Goal: Task Accomplishment & Management: Manage account settings

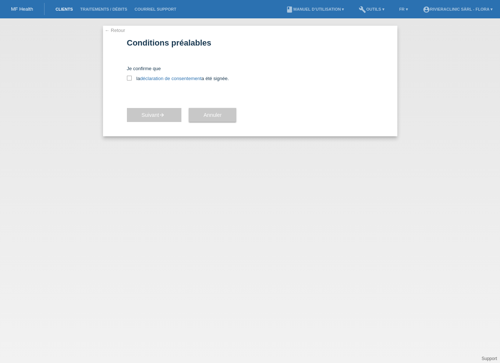
click at [64, 7] on link "Clients" at bounding box center [64, 9] width 25 height 4
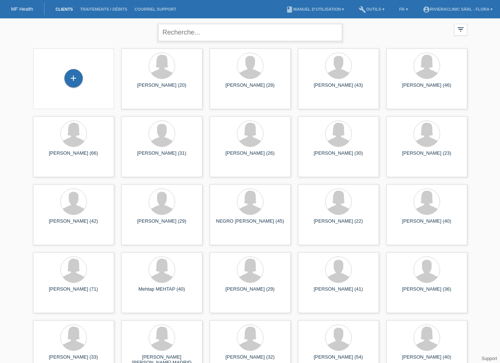
click at [261, 36] on input "text" at bounding box center [250, 32] width 184 height 17
type input "parrain"
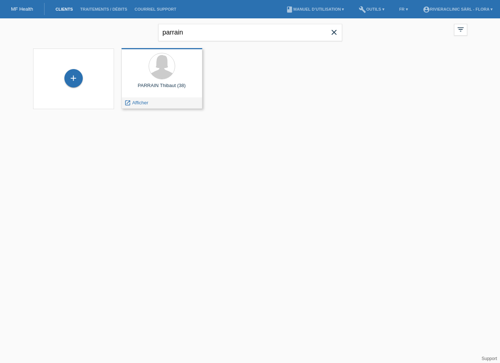
click at [172, 96] on div "PARRAIN Thibaut (38) launch Afficher" at bounding box center [161, 78] width 81 height 61
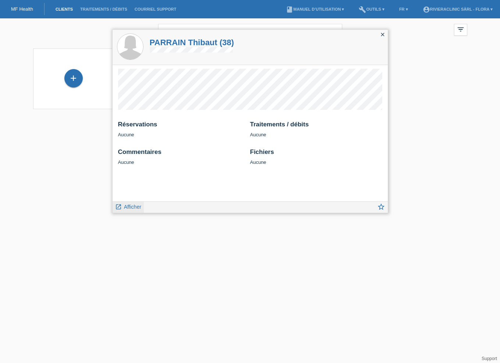
click at [130, 207] on span "Afficher" at bounding box center [132, 207] width 17 height 6
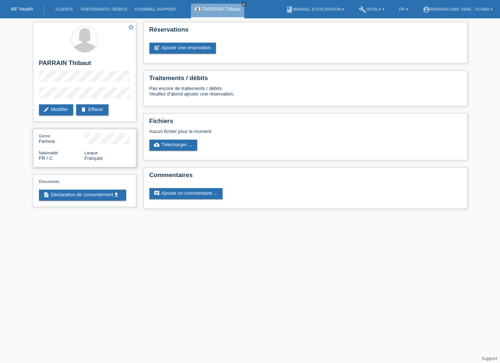
click at [40, 139] on div "Genre Femme" at bounding box center [62, 138] width 46 height 11
click at [53, 111] on link "edit Modifier" at bounding box center [56, 109] width 34 height 11
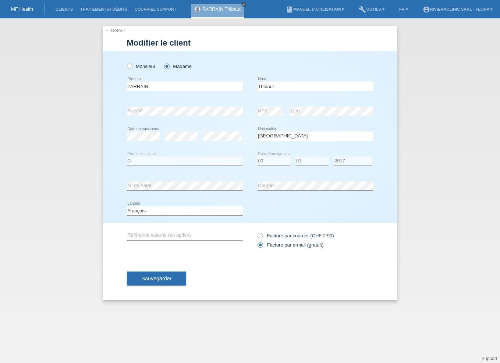
select select "FR"
select select "C"
select select "09"
select select "01"
select select "2017"
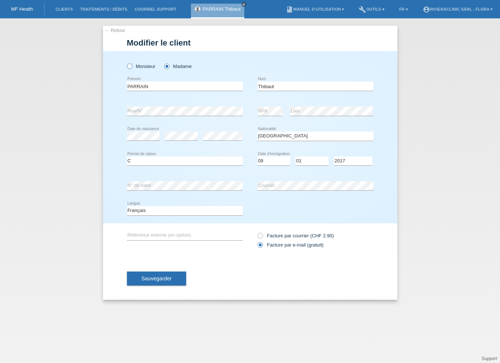
click at [144, 67] on label "Monsieur" at bounding box center [141, 67] width 29 height 6
click at [132, 67] on input "Monsieur" at bounding box center [129, 66] width 5 height 5
radio input "true"
click at [150, 279] on span "Sauvegarder" at bounding box center [157, 279] width 30 height 6
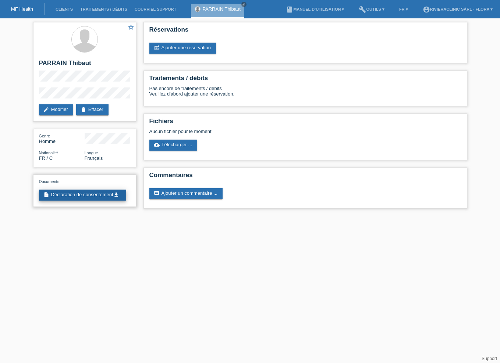
click at [65, 201] on link "description Déclaration de consentement get_app" at bounding box center [82, 195] width 87 height 11
